Goal: Information Seeking & Learning: Learn about a topic

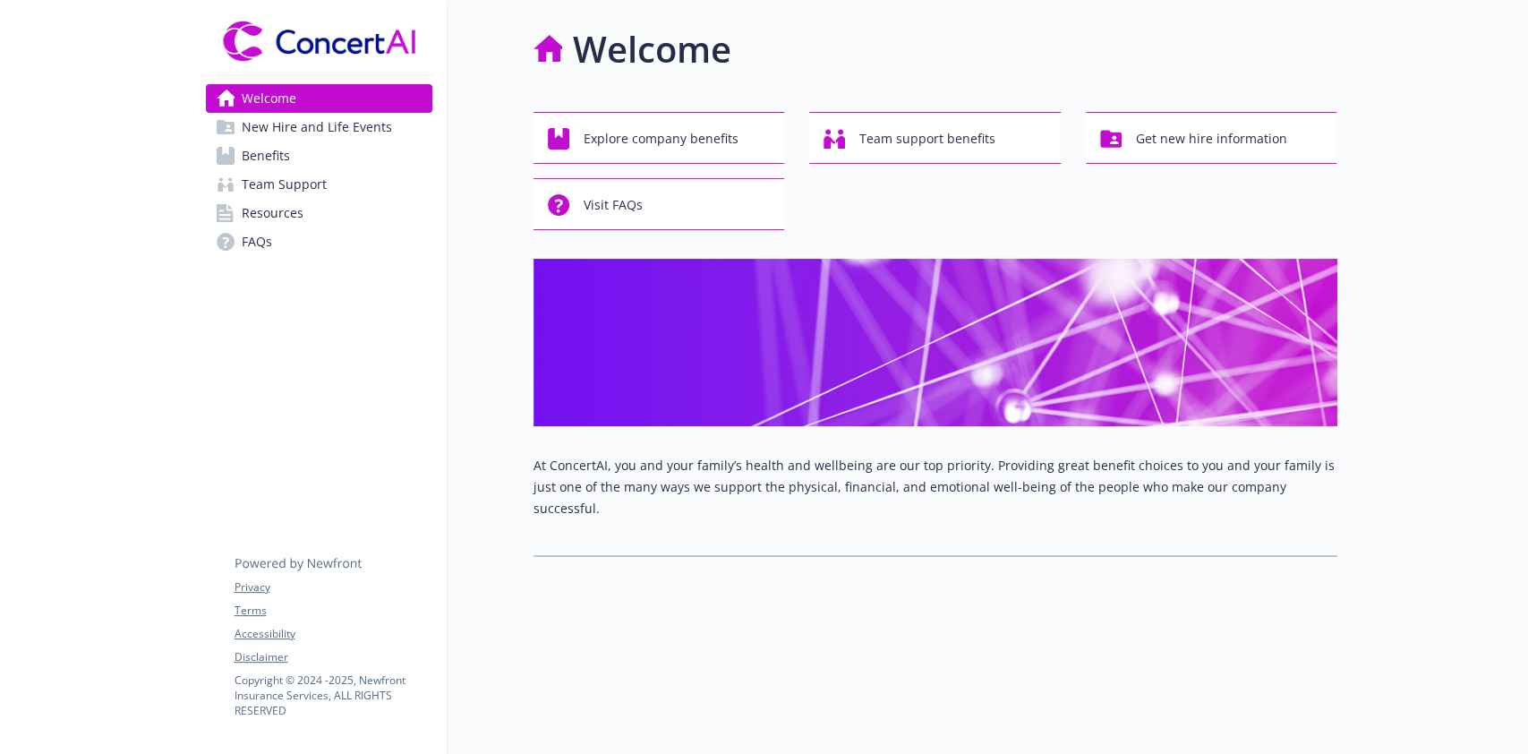
click at [272, 157] on span "Benefits" at bounding box center [266, 155] width 48 height 29
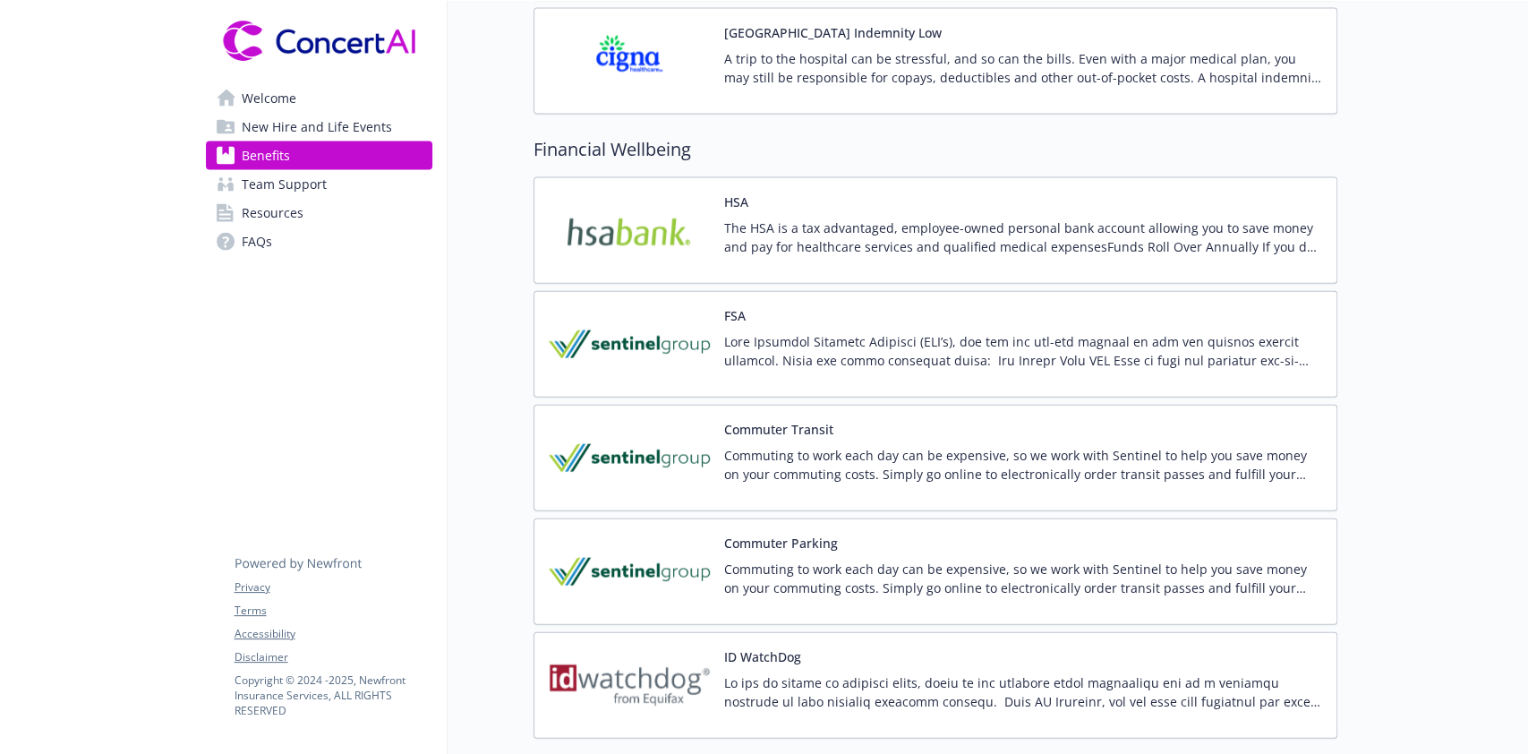
click at [830, 353] on p at bounding box center [1023, 351] width 598 height 38
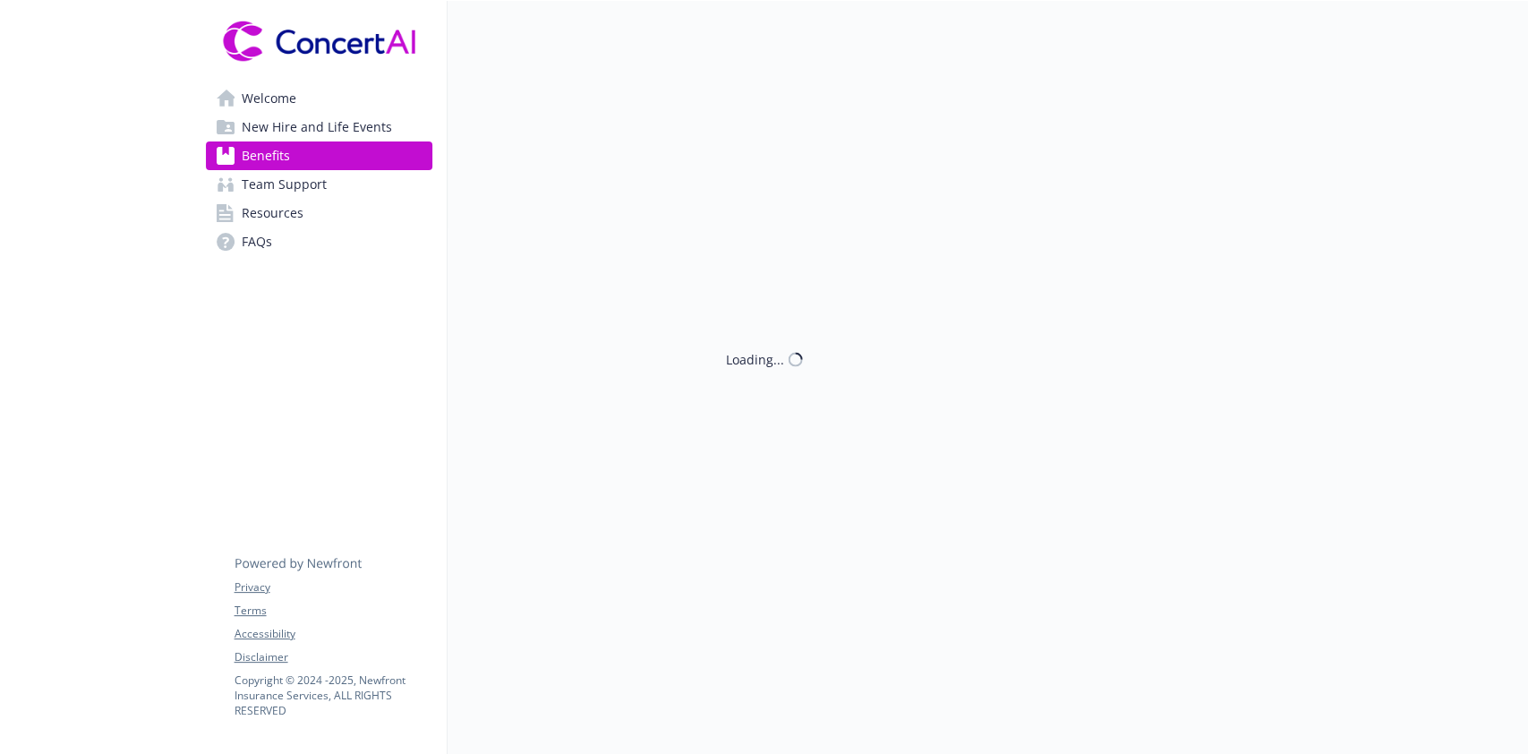
scroll to position [2626, 0]
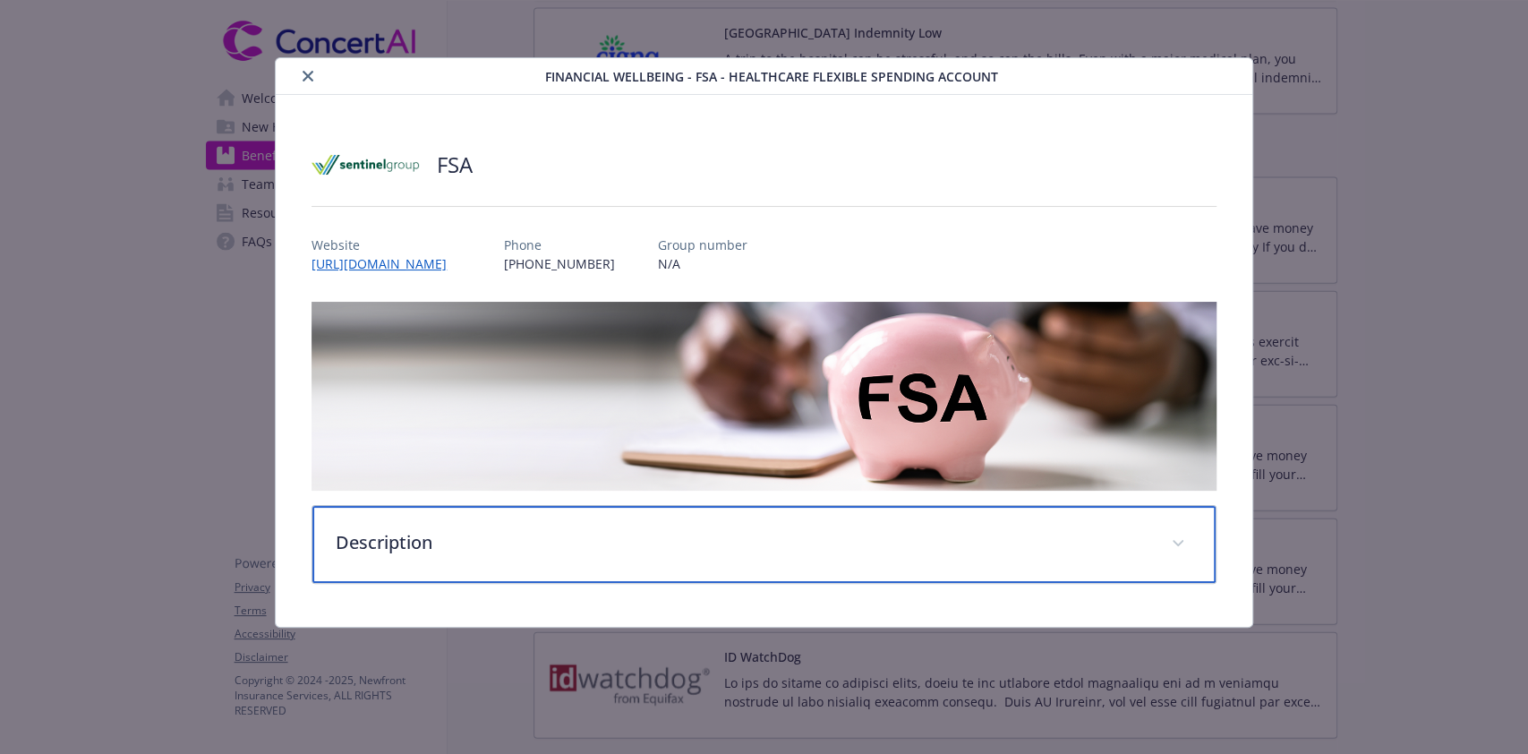
click at [440, 512] on div "Description" at bounding box center [763, 544] width 902 height 77
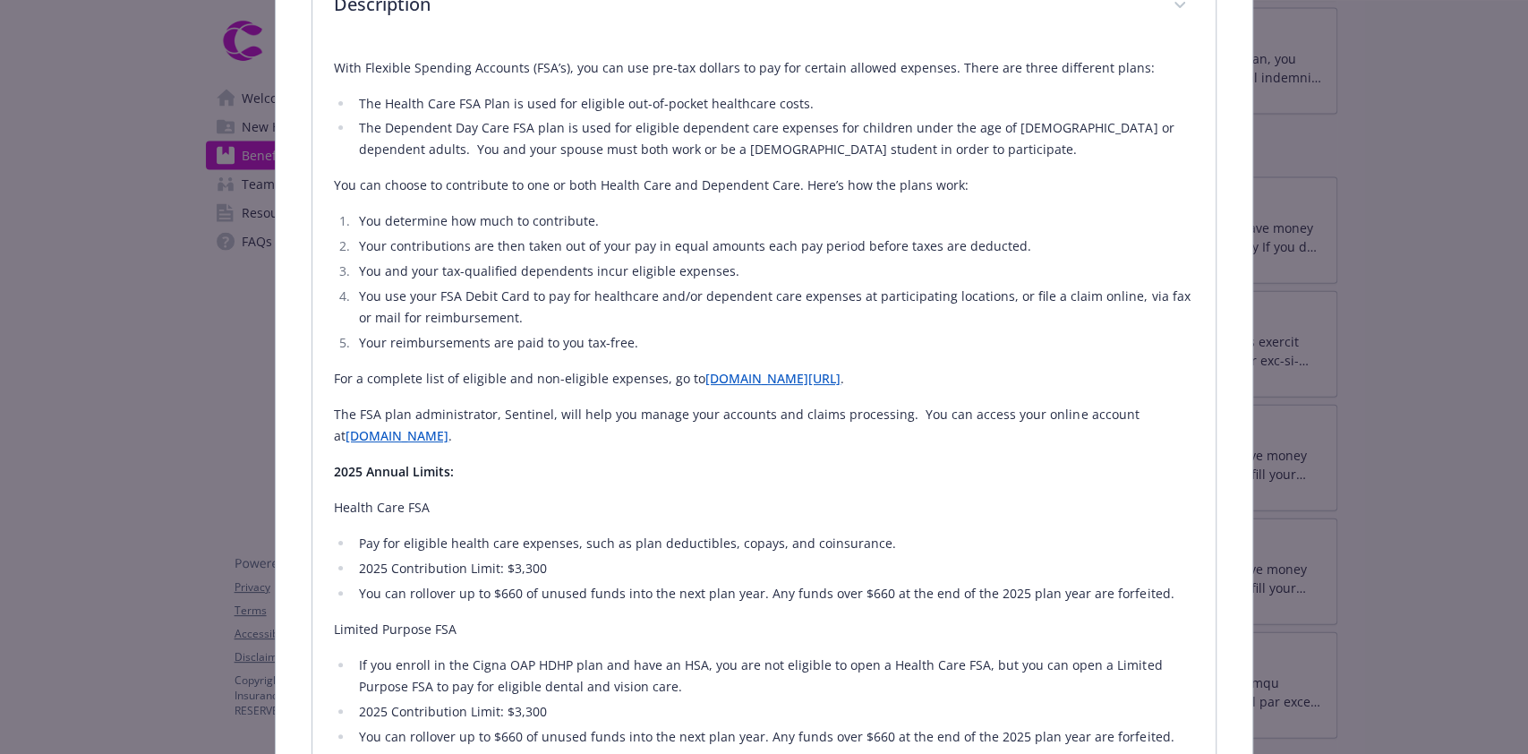
scroll to position [534, 0]
click at [809, 476] on p "2025 Annual Limits:" at bounding box center [763, 473] width 859 height 21
